Goal: Task Accomplishment & Management: Manage account settings

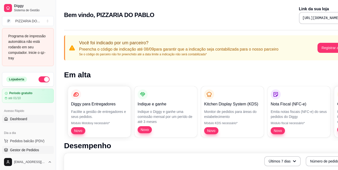
click at [40, 149] on link "Gestor de Pedidos" at bounding box center [28, 150] width 52 height 8
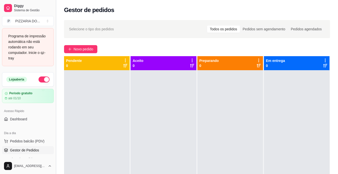
click at [54, 156] on button "Toggle Sidebar" at bounding box center [56, 87] width 4 height 174
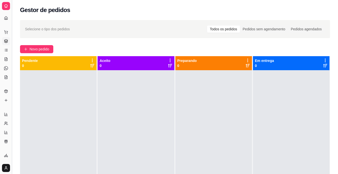
click at [13, 142] on button "Toggle Sidebar" at bounding box center [12, 87] width 4 height 174
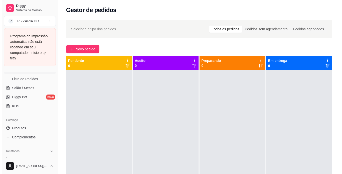
scroll to position [90, 0]
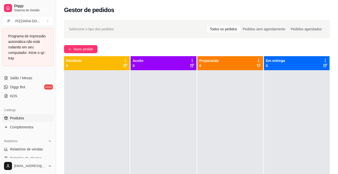
click at [29, 121] on link "Produtos" at bounding box center [28, 118] width 52 height 8
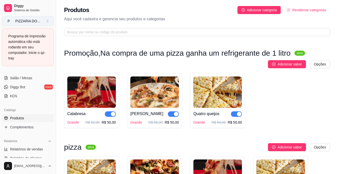
click at [43, 19] on button "P PIZZARIA DO ..." at bounding box center [28, 21] width 52 height 10
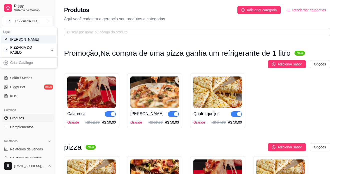
click at [31, 42] on div "[PERSON_NAME]" at bounding box center [21, 39] width 23 height 5
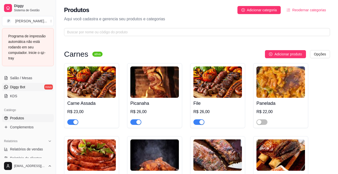
click at [43, 87] on link "Diggy Bot novo" at bounding box center [28, 87] width 52 height 8
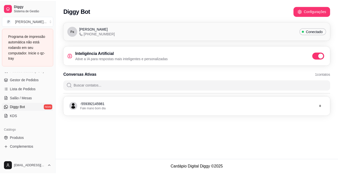
scroll to position [60, 0]
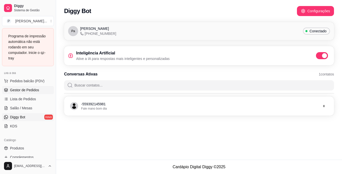
click at [36, 87] on link "Gestor de Pedidos" at bounding box center [28, 90] width 52 height 8
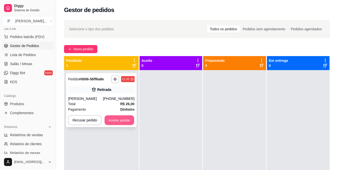
click at [119, 124] on button "Aceitar pedido" at bounding box center [120, 120] width 30 height 10
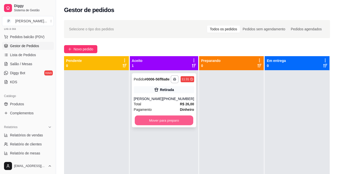
click at [155, 124] on button "Mover para preparo" at bounding box center [164, 120] width 59 height 10
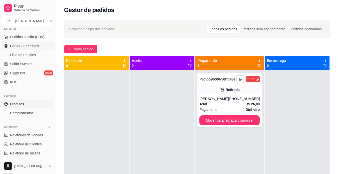
click at [36, 105] on link "Produtos" at bounding box center [28, 104] width 52 height 8
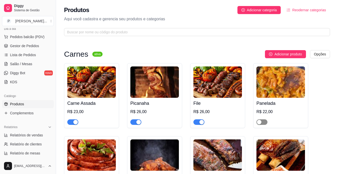
click at [261, 121] on div "button" at bounding box center [259, 122] width 5 height 5
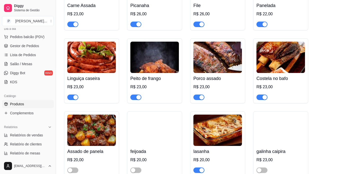
scroll to position [100, 0]
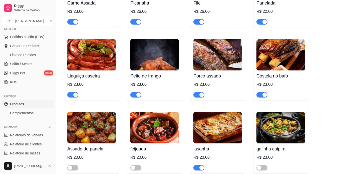
click at [74, 95] on div "button" at bounding box center [75, 94] width 5 height 5
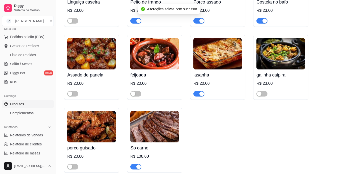
scroll to position [180, 0]
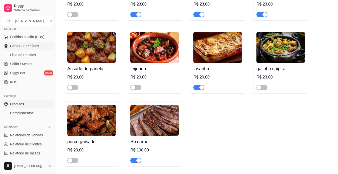
click at [41, 46] on link "Gestor de Pedidos" at bounding box center [28, 46] width 52 height 8
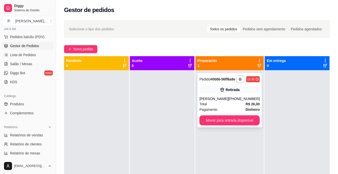
click at [246, 106] on strong "R$ 26,00" at bounding box center [253, 104] width 14 height 4
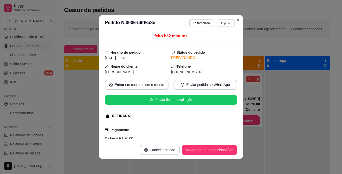
click at [222, 24] on button "Imprimir" at bounding box center [226, 23] width 17 height 8
click at [215, 41] on button "IMPRESSORA" at bounding box center [215, 41] width 35 height 8
click at [226, 23] on button "Imprimir" at bounding box center [226, 23] width 17 height 8
click at [217, 39] on button "IMPRESSORA" at bounding box center [215, 41] width 35 height 8
click at [224, 25] on button "Imprimir" at bounding box center [226, 23] width 17 height 8
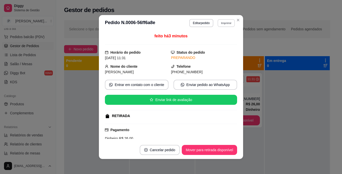
click at [225, 24] on button "Imprimir" at bounding box center [226, 23] width 17 height 8
click at [225, 26] on button "Imprimir" at bounding box center [226, 23] width 17 height 8
click at [217, 39] on button "IMPRESSORA" at bounding box center [215, 41] width 36 height 8
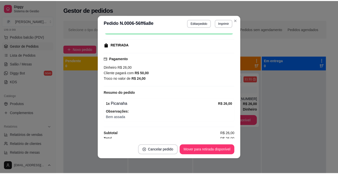
scroll to position [74, 0]
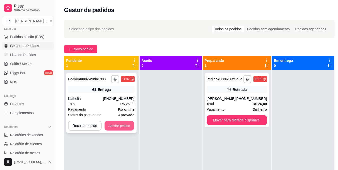
click at [116, 128] on button "Aceitar pedido" at bounding box center [120, 126] width 30 height 10
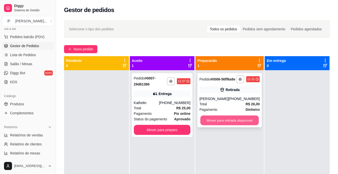
click at [221, 125] on button "Mover para retirada disponível" at bounding box center [230, 120] width 59 height 10
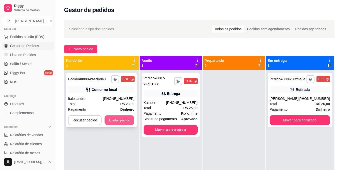
click at [129, 124] on button "Aceitar pedido" at bounding box center [120, 120] width 30 height 10
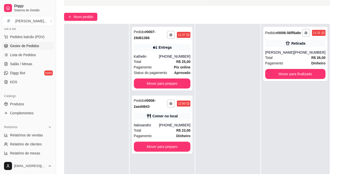
scroll to position [34, 0]
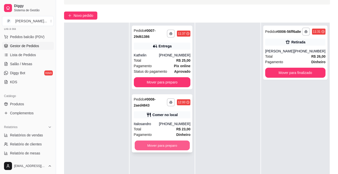
click at [168, 146] on button "Mover para preparo" at bounding box center [162, 145] width 55 height 10
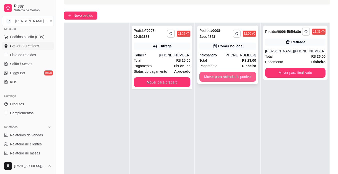
click at [235, 75] on button "Mover para retirada disponível" at bounding box center [228, 77] width 57 height 10
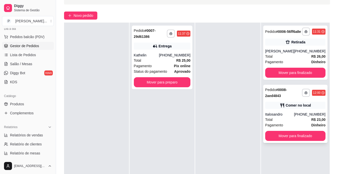
click at [280, 117] on div "Italosandro" at bounding box center [279, 114] width 29 height 5
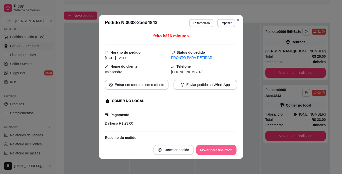
click at [232, 150] on button "Mover para finalizado" at bounding box center [216, 150] width 40 height 10
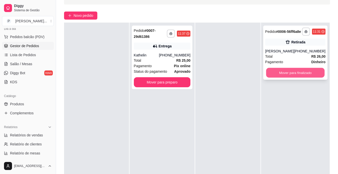
click at [294, 78] on button "Mover para finalizado" at bounding box center [295, 73] width 59 height 10
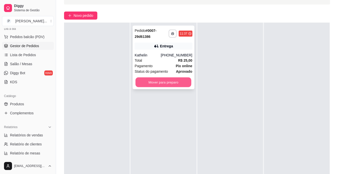
click at [184, 85] on button "Mover para preparo" at bounding box center [164, 82] width 56 height 10
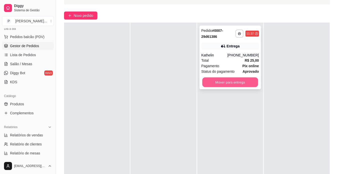
click at [222, 84] on button "Mover para entrega" at bounding box center [230, 82] width 56 height 10
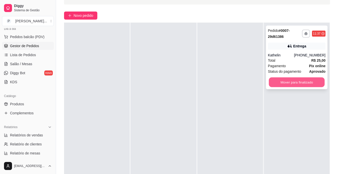
click at [289, 79] on button "Mover para finalizado" at bounding box center [297, 82] width 56 height 10
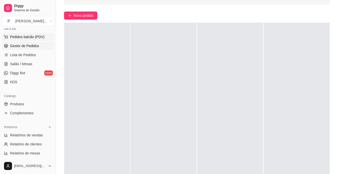
click at [38, 40] on button "Pedidos balcão (PDV)" at bounding box center [28, 37] width 52 height 8
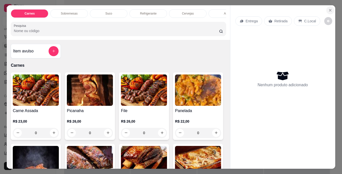
click at [328, 8] on icon "Close" at bounding box center [330, 10] width 4 height 4
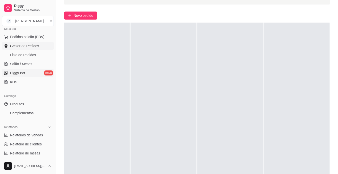
click at [23, 72] on span "Diggy Bot" at bounding box center [17, 72] width 15 height 5
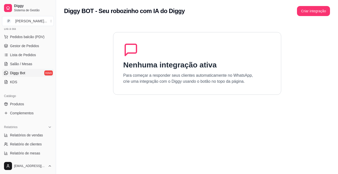
click at [23, 72] on span "Diggy Bot" at bounding box center [17, 72] width 15 height 5
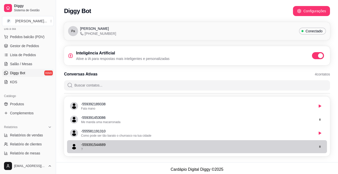
click at [116, 150] on div "?" at bounding box center [197, 149] width 233 height 4
click at [122, 142] on p "- 559391544689" at bounding box center [197, 144] width 233 height 5
click at [107, 146] on p "- 559391544689" at bounding box center [197, 144] width 233 height 5
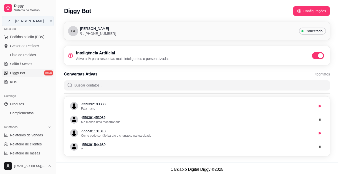
click at [43, 22] on button "P [PERSON_NAME] ..." at bounding box center [28, 21] width 52 height 10
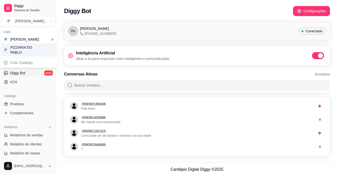
click at [17, 55] on div "PIZZARIA DO PABLO" at bounding box center [21, 50] width 23 height 10
